Goal: Use online tool/utility: Utilize a website feature to perform a specific function

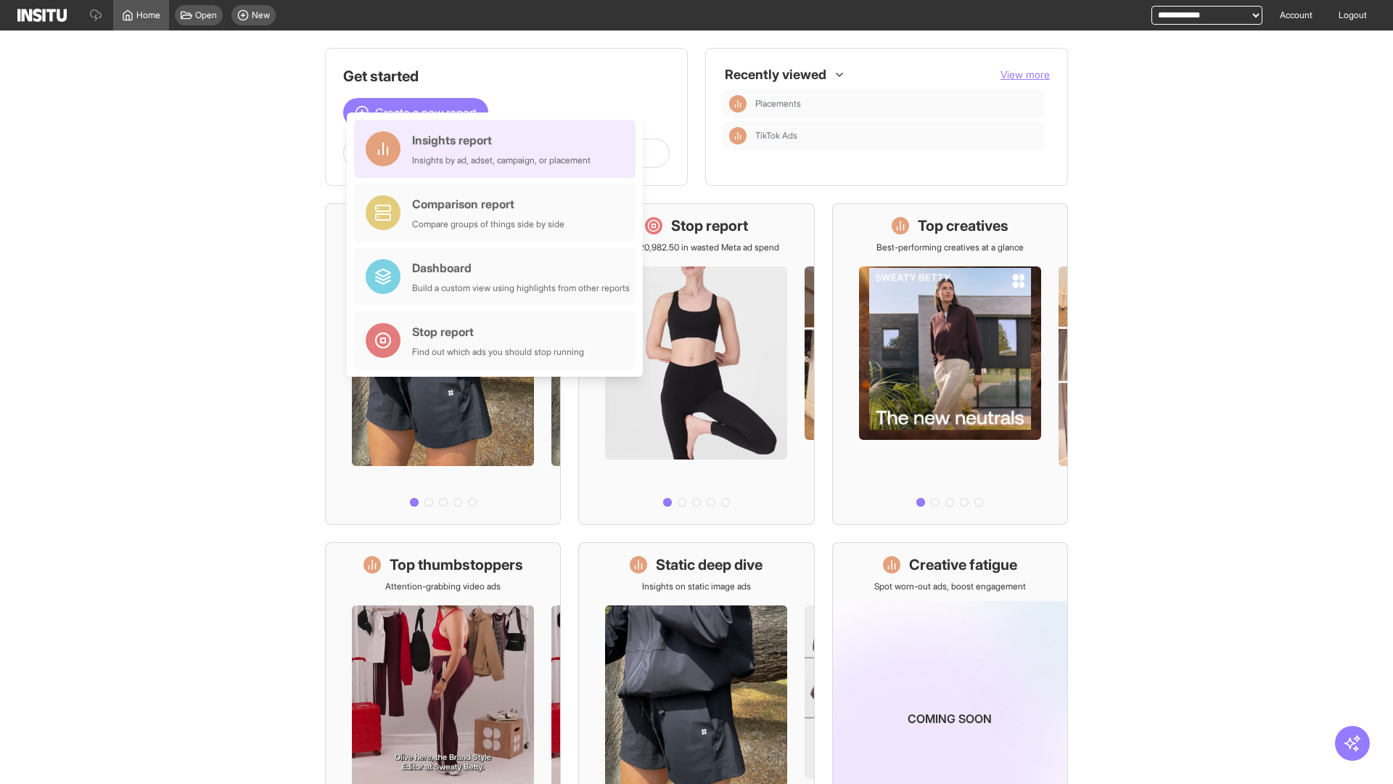
click at [499, 149] on div "Insights report Insights by ad, adset, campaign, or placement" at bounding box center [501, 148] width 179 height 35
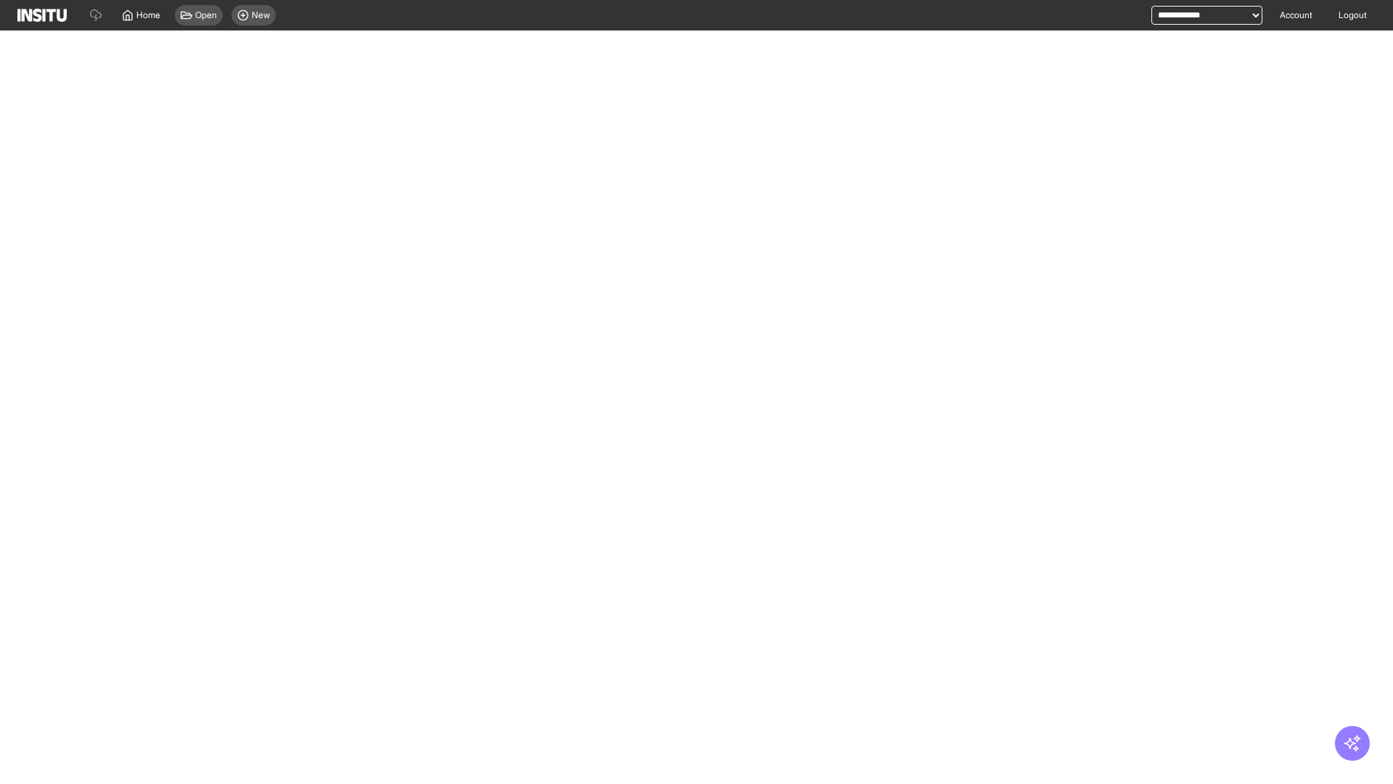
select select "**"
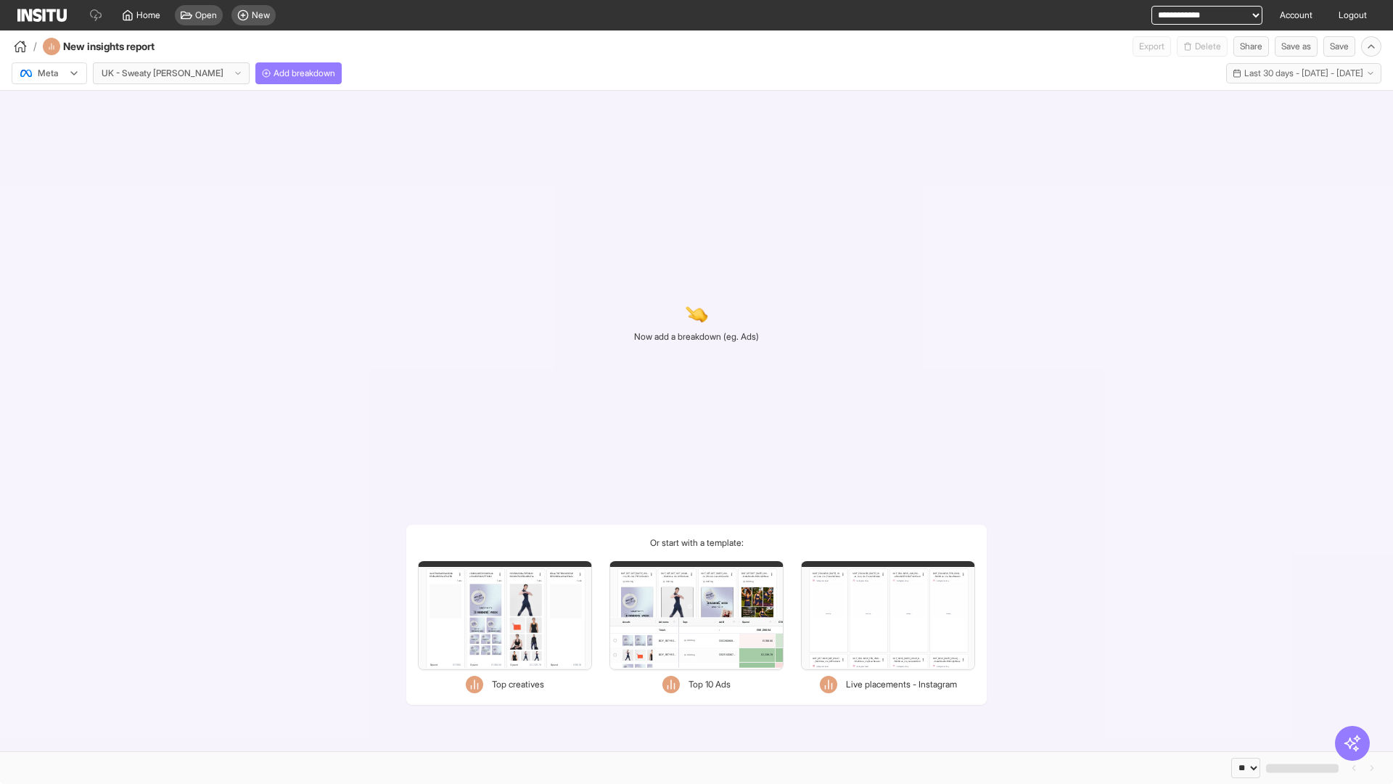
click at [49, 73] on div at bounding box center [39, 73] width 41 height 15
click at [49, 105] on span "Meta" at bounding box center [48, 104] width 20 height 13
click at [274, 73] on span "Add breakdown" at bounding box center [305, 73] width 62 height 12
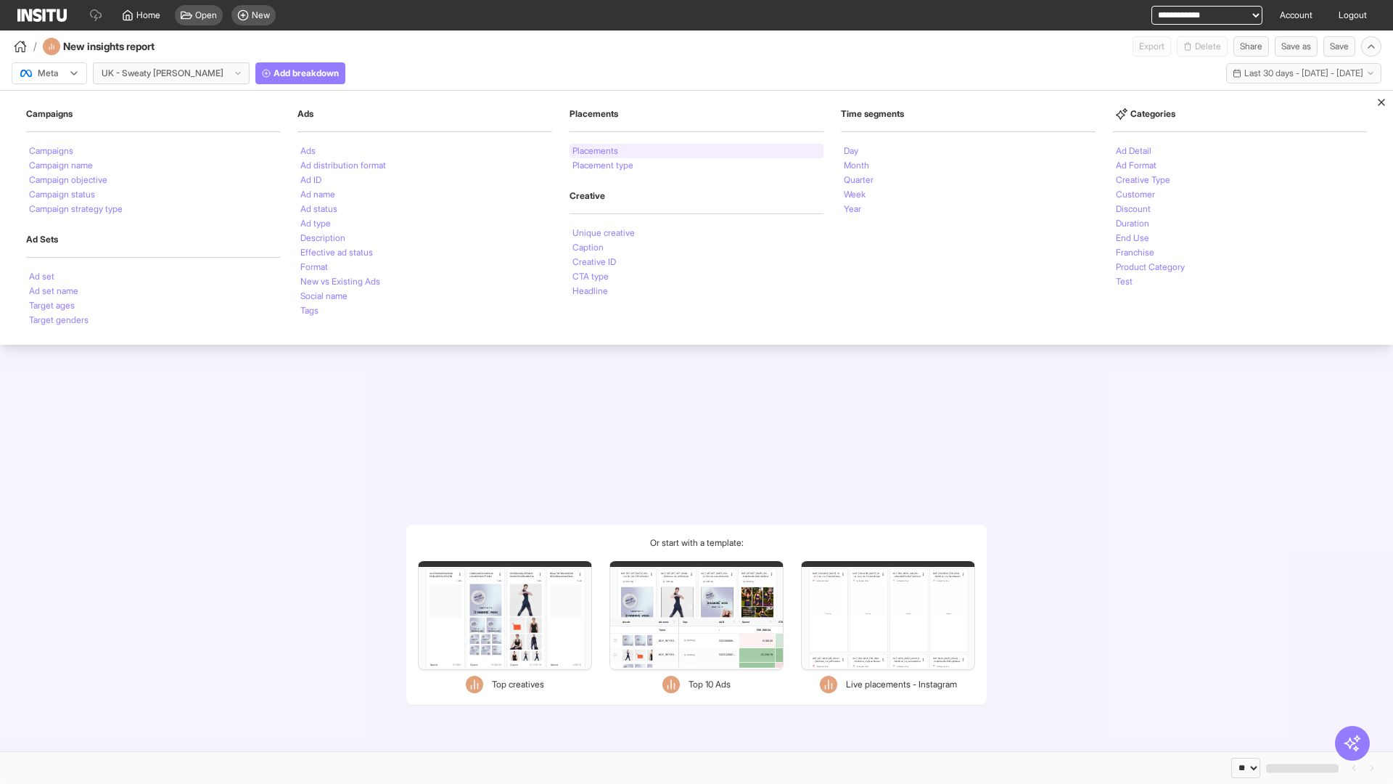
click at [597, 151] on li "Placements" at bounding box center [596, 151] width 46 height 9
